Goal: Register for event/course

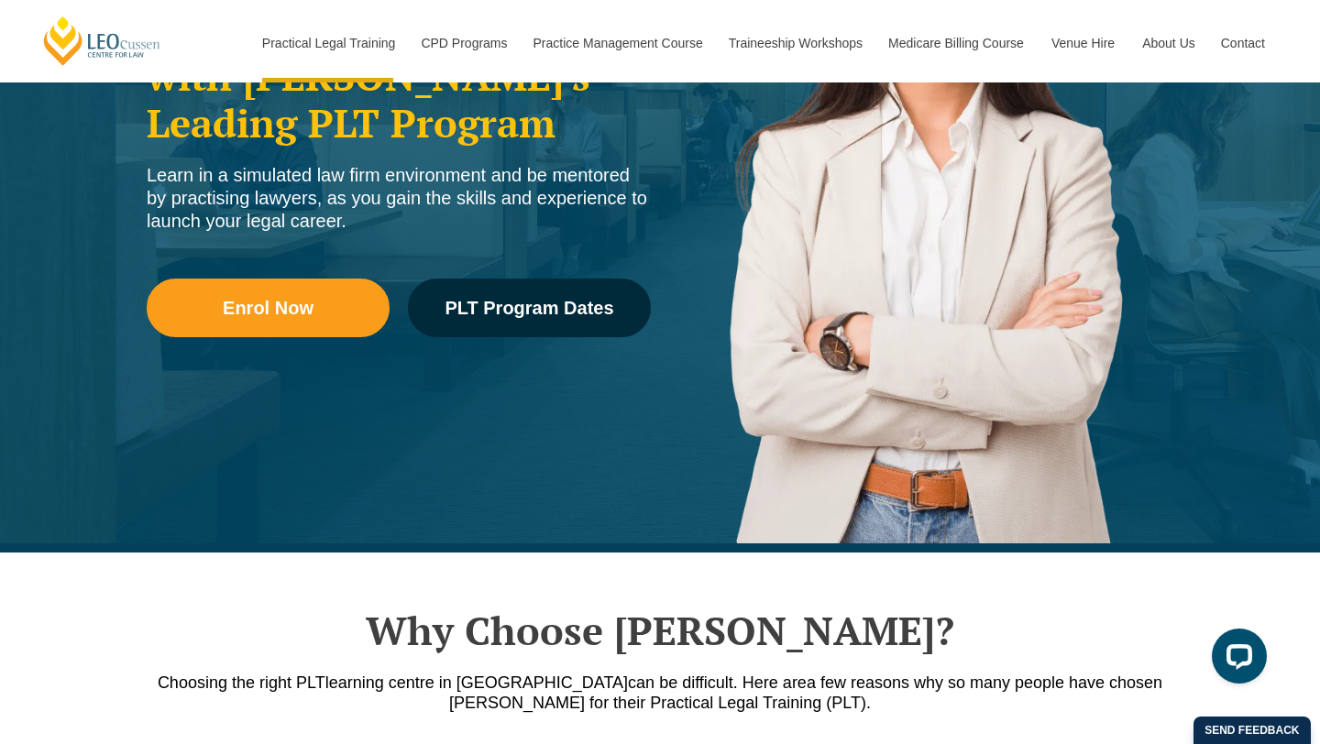
scroll to position [382, 0]
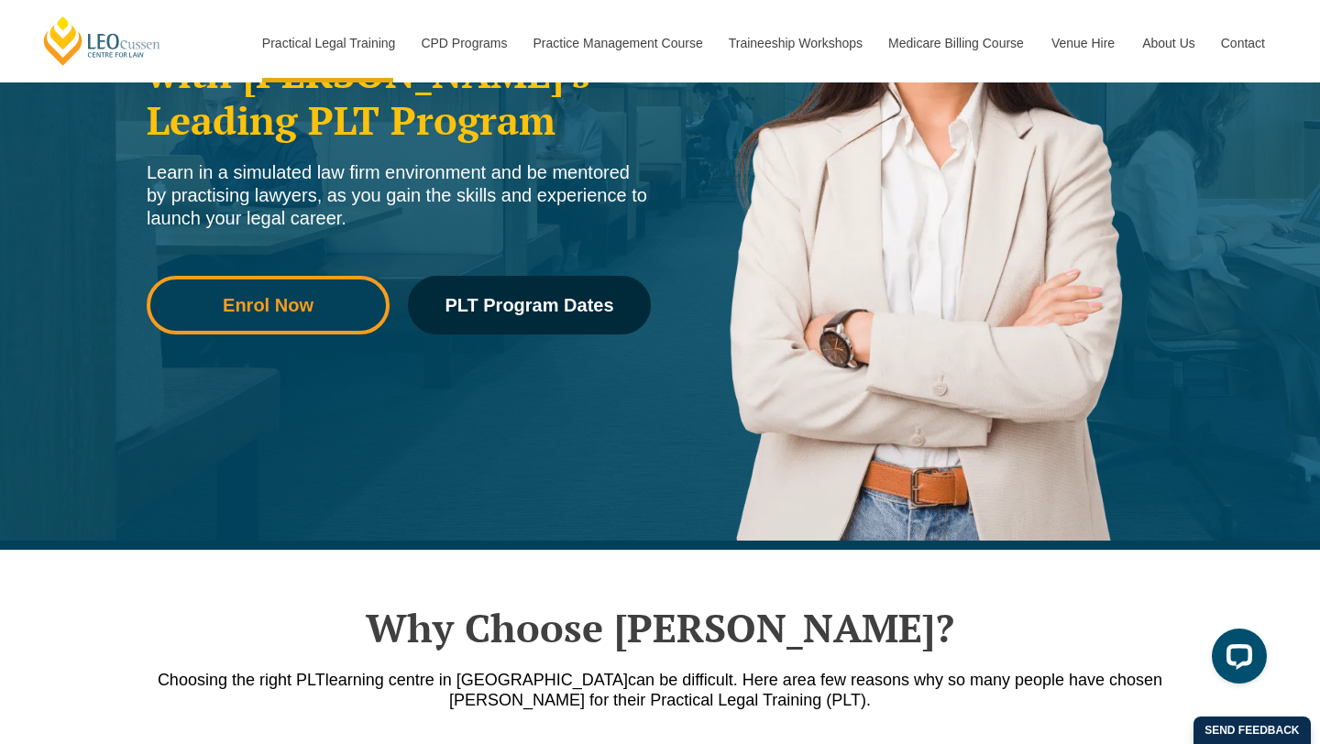
click at [312, 320] on link "Enrol Now" at bounding box center [268, 305] width 243 height 59
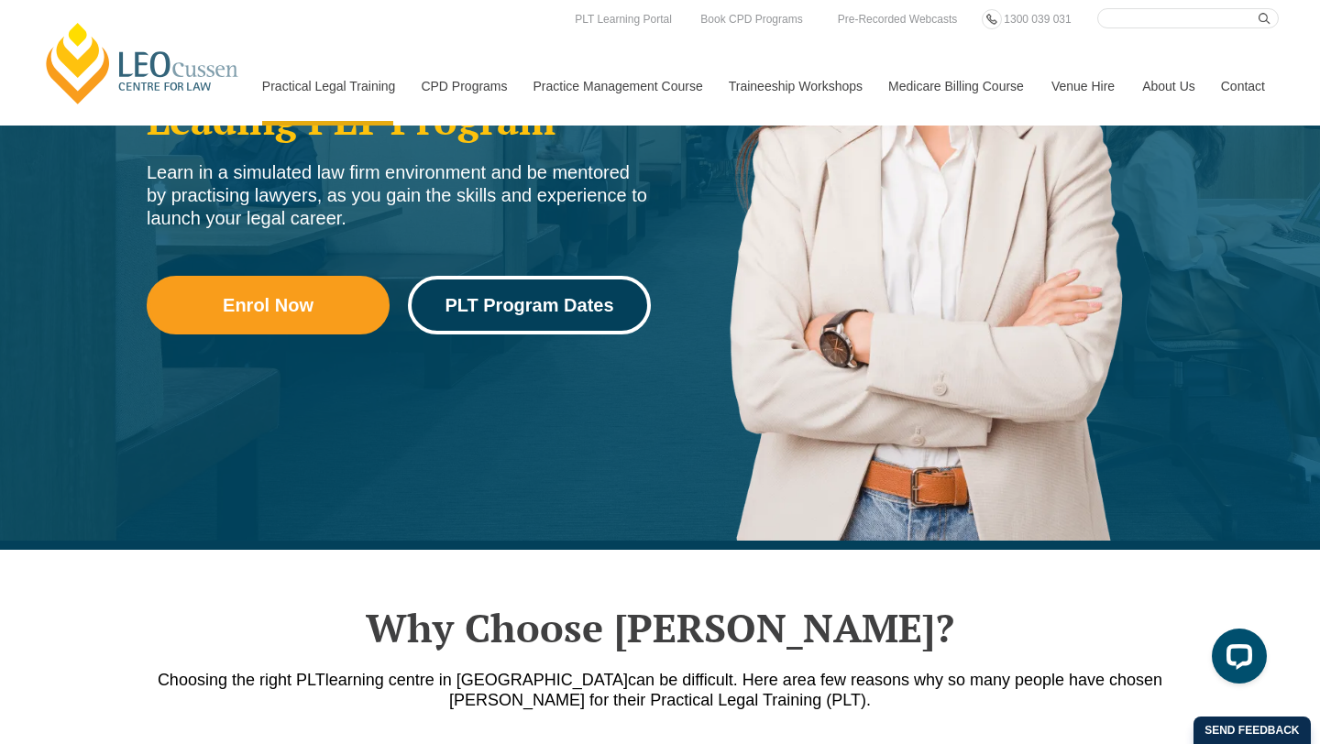
click at [533, 307] on span "PLT Program Dates" at bounding box center [528, 305] width 169 height 18
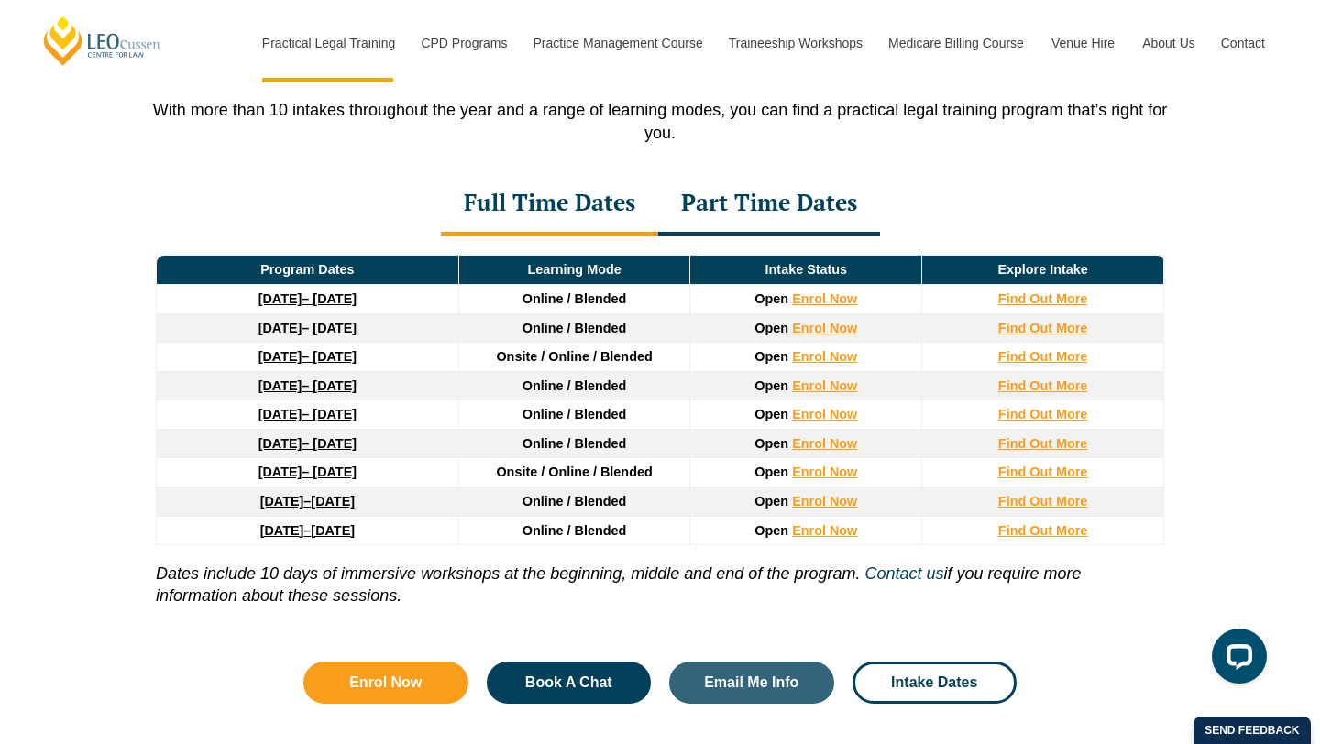
scroll to position [2445, 0]
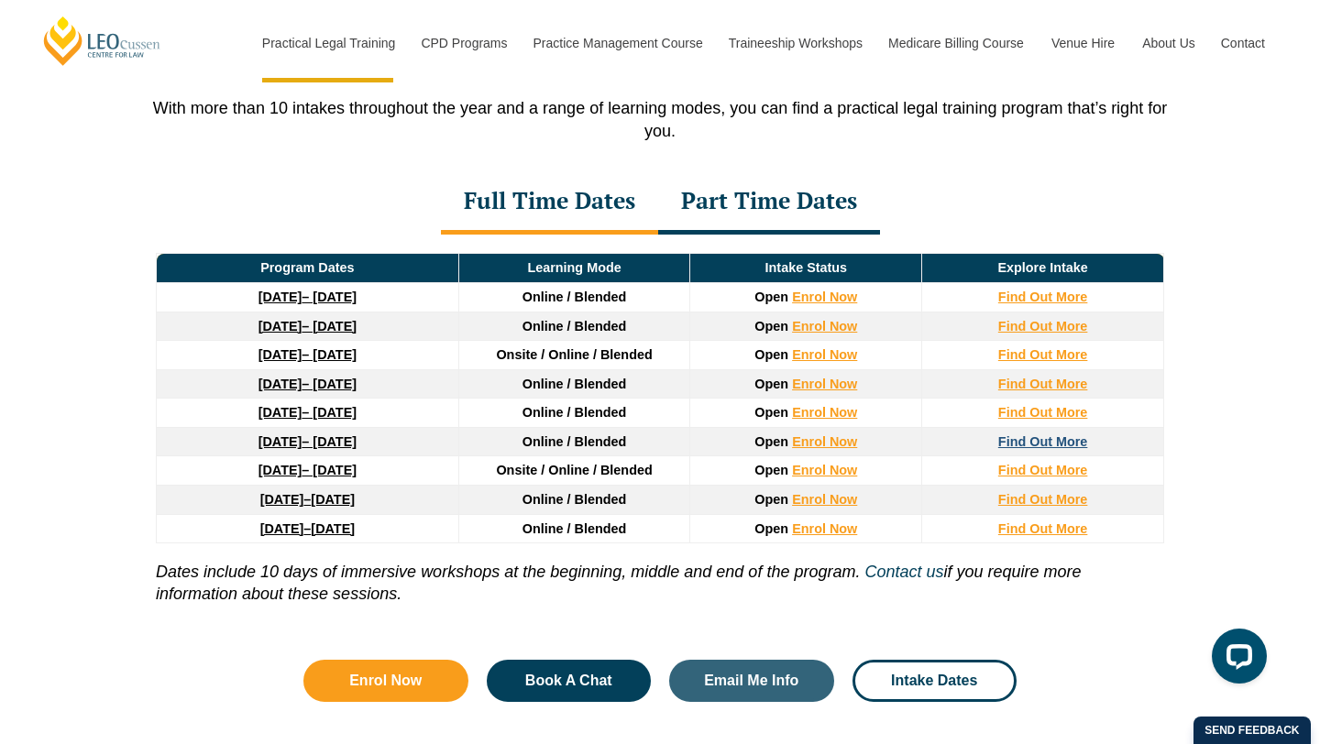
click at [1057, 442] on strong "Find Out More" at bounding box center [1043, 441] width 90 height 15
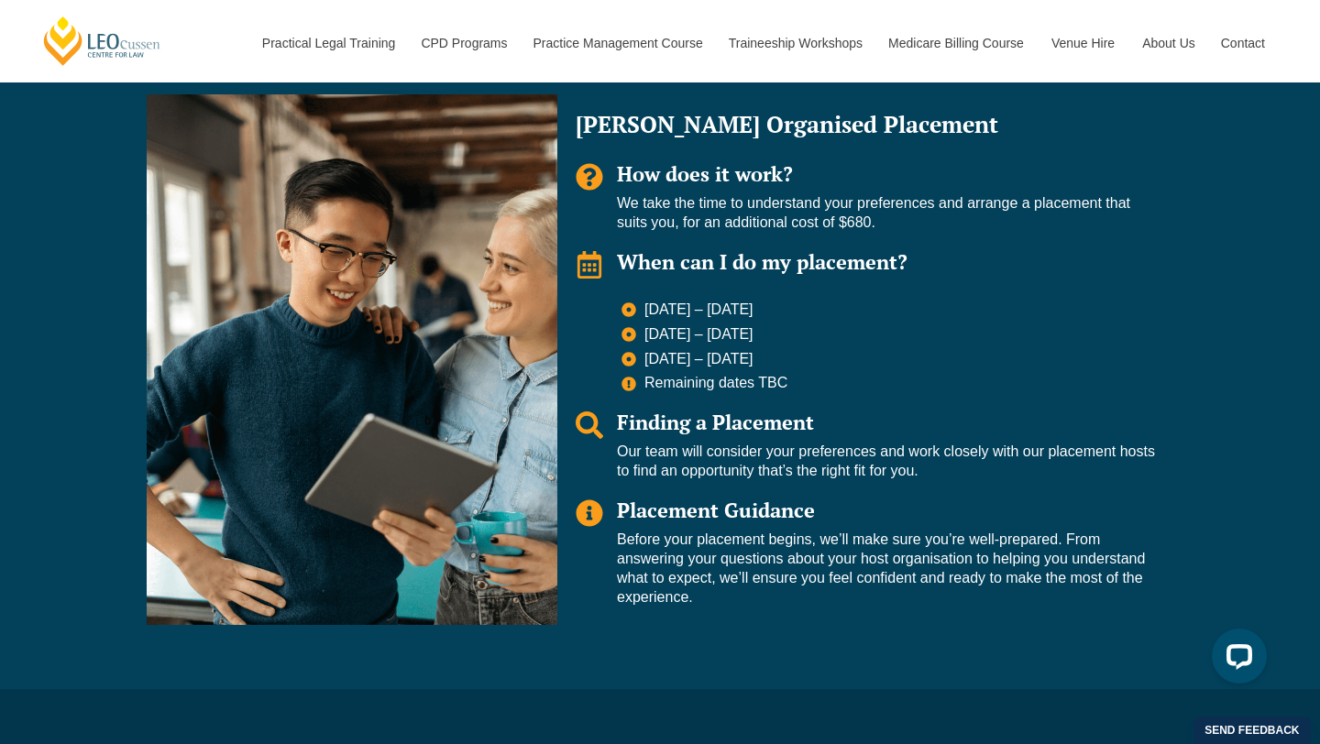
scroll to position [1342, 0]
